Goal: Task Accomplishment & Management: Complete application form

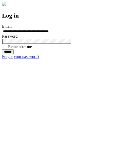
type input "**********"
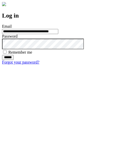
click at [14, 60] on input "******" at bounding box center [8, 57] width 12 height 5
type input "**********"
click at [14, 60] on input "******" at bounding box center [8, 57] width 12 height 5
